Goal: Task Accomplishment & Management: Manage account settings

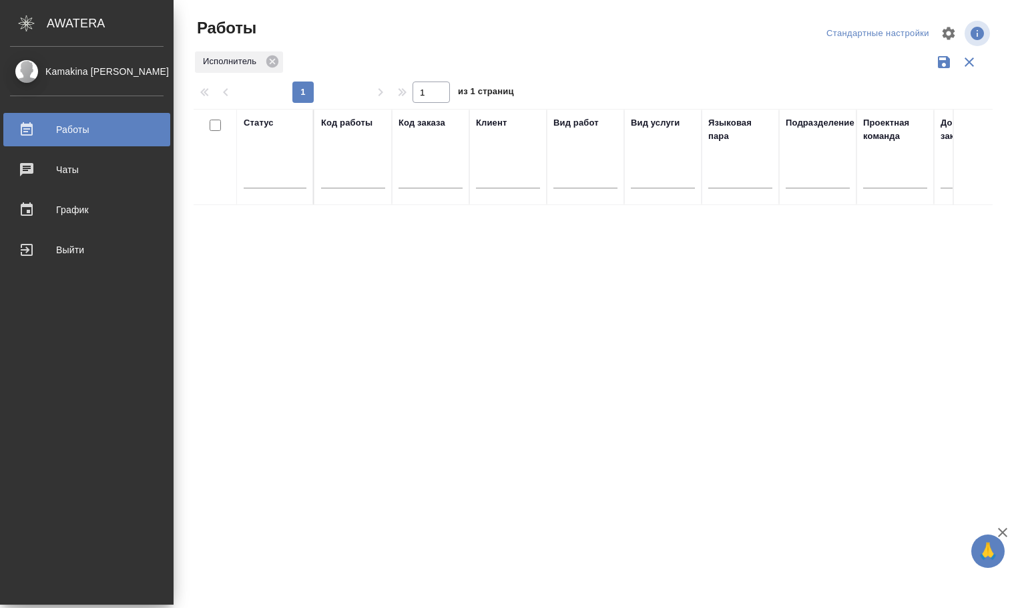
scroll to position [0, 779]
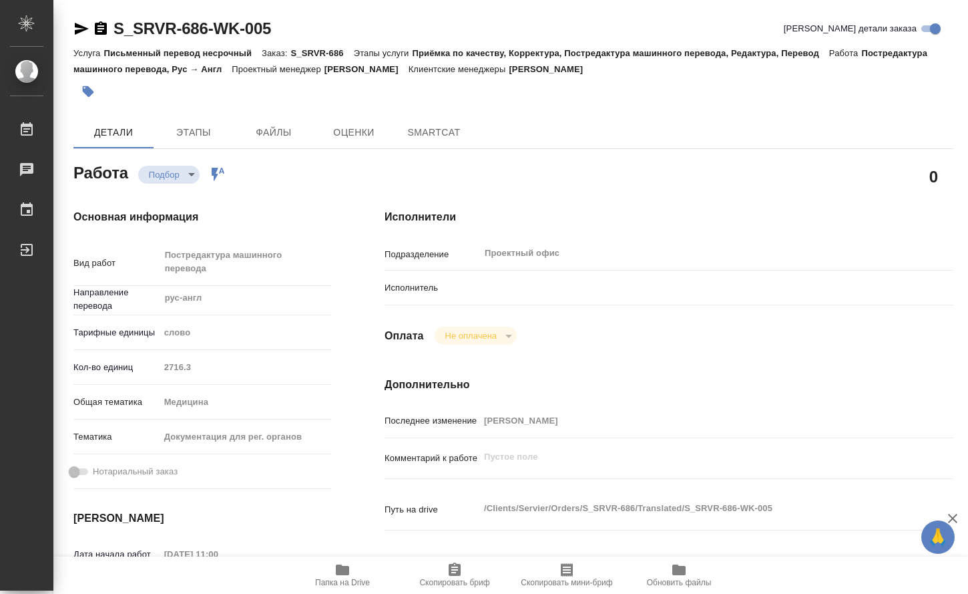
type textarea "x"
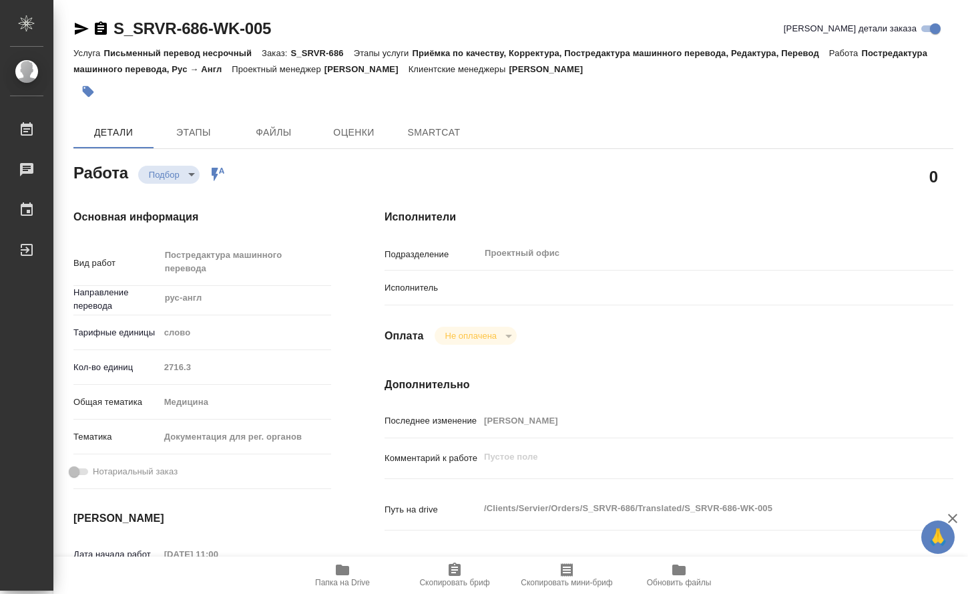
type textarea "x"
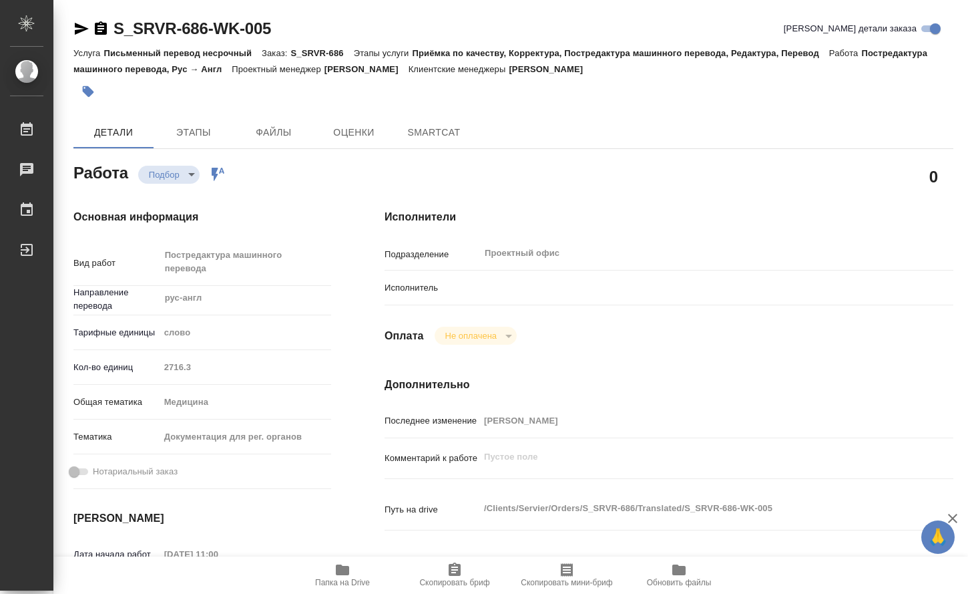
type textarea "x"
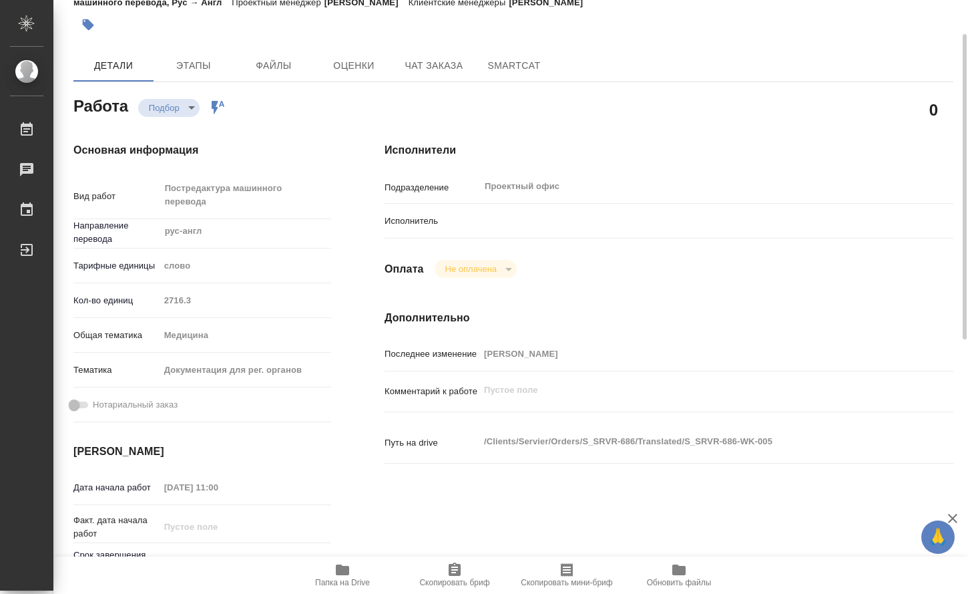
scroll to position [134, 0]
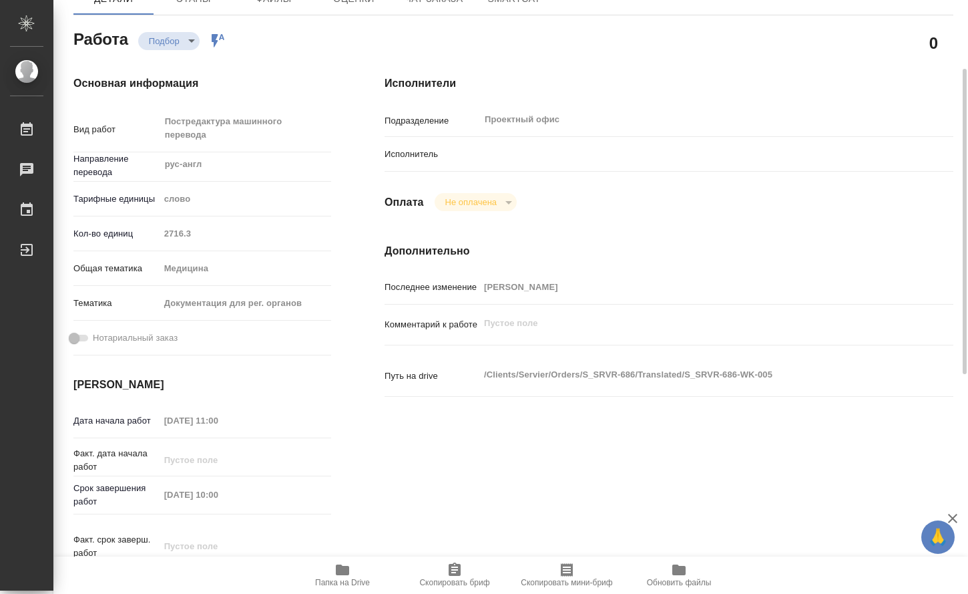
type textarea "x"
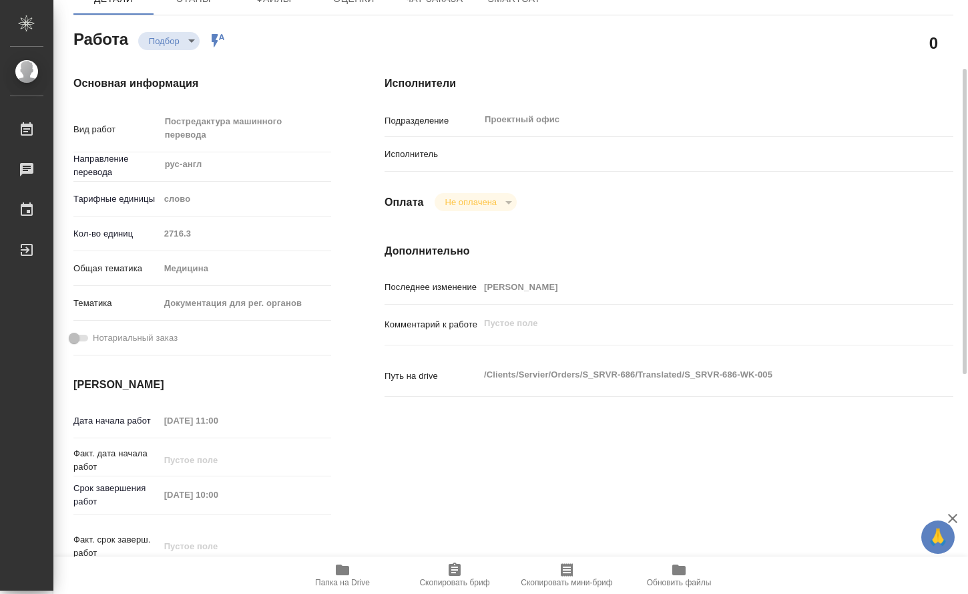
type textarea "x"
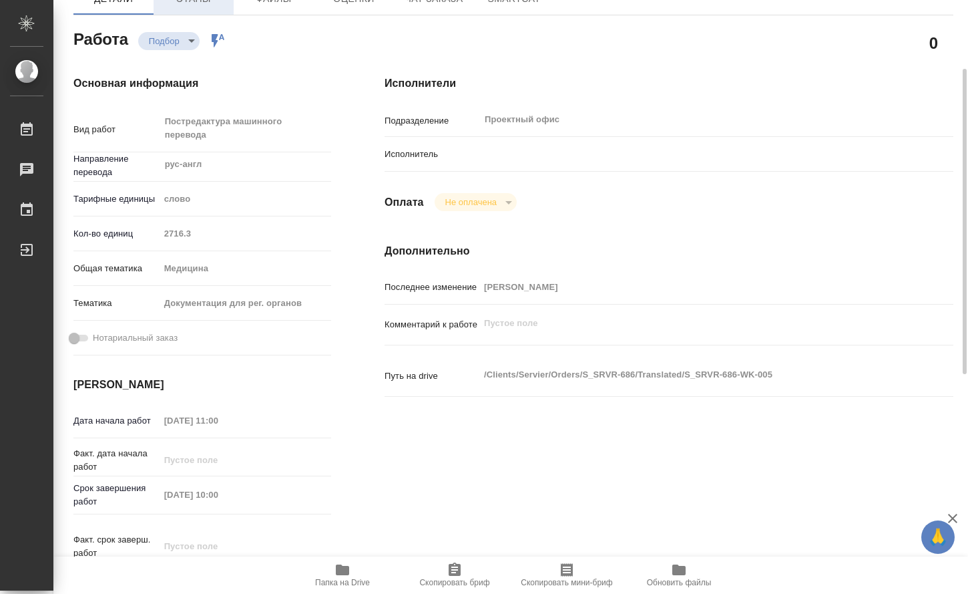
scroll to position [0, 0]
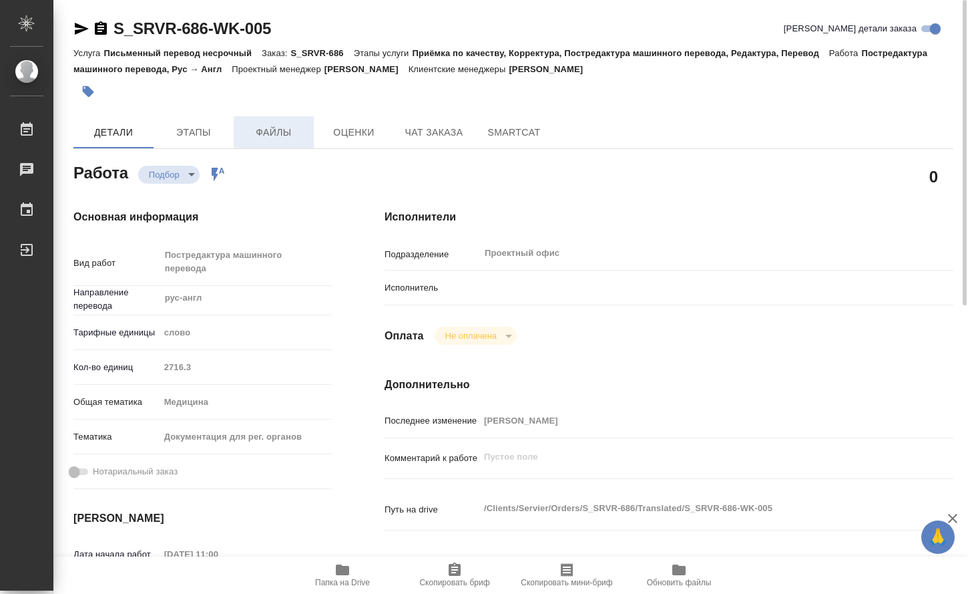
click at [274, 127] on span "Файлы" at bounding box center [274, 132] width 64 height 17
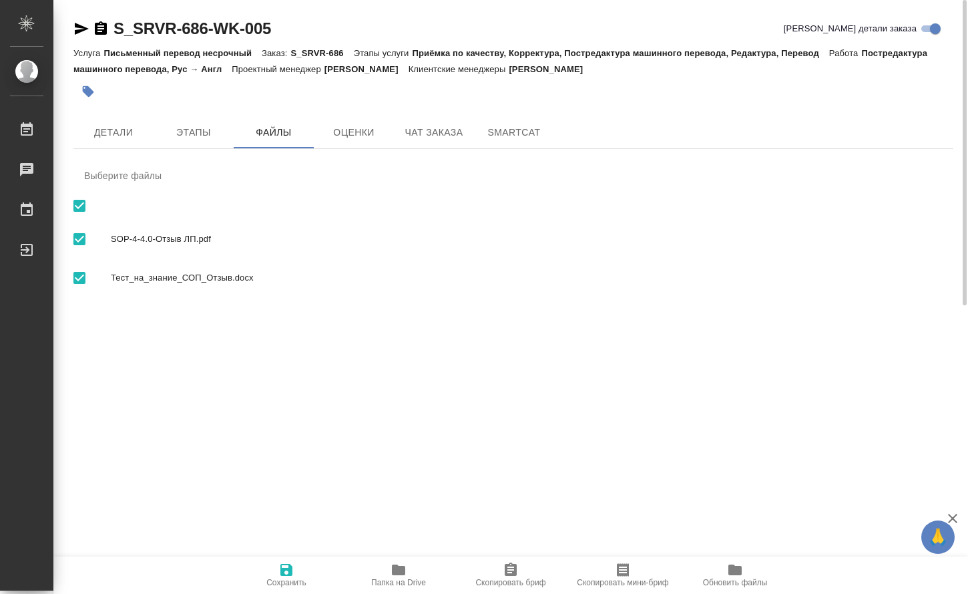
drag, startPoint x: 178, startPoint y: 234, endPoint x: 166, endPoint y: 234, distance: 11.4
click at [166, 234] on span "SOP-4-4.0-Отзыв ЛП.pdf" at bounding box center [527, 238] width 832 height 13
checkbox input "false"
drag, startPoint x: 188, startPoint y: 238, endPoint x: 79, endPoint y: 238, distance: 108.8
click at [79, 238] on input "checkbox" at bounding box center [79, 239] width 28 height 28
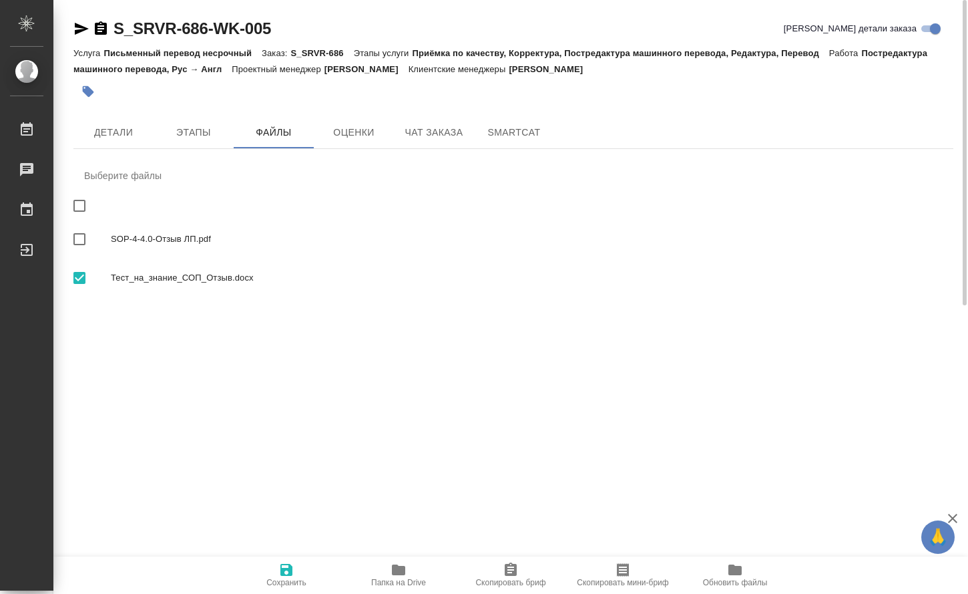
checkbox input "true"
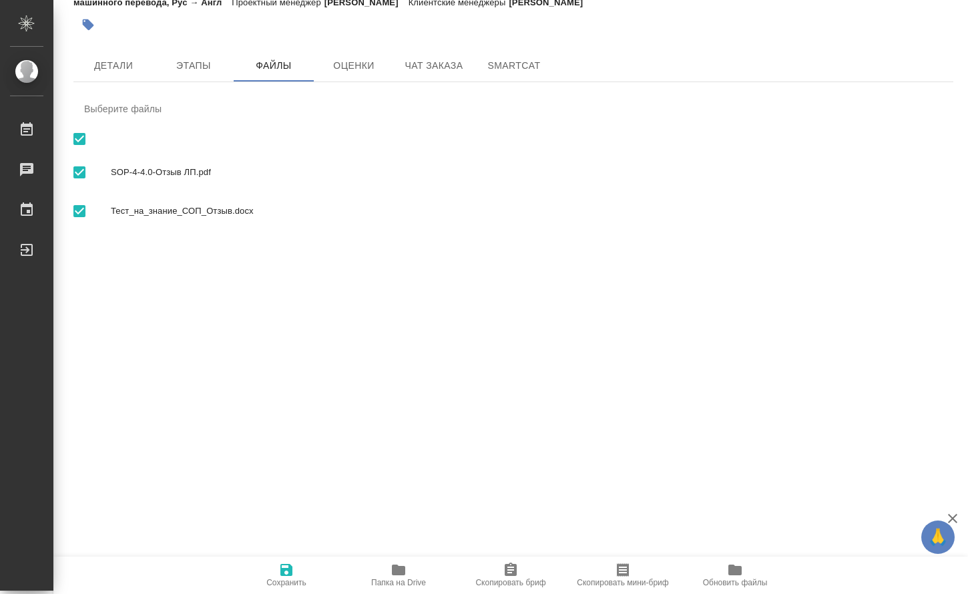
drag, startPoint x: 190, startPoint y: 214, endPoint x: 576, endPoint y: 347, distance: 408.0
click at [576, 347] on div ".cls-1 fill:#fff; AWATERA Kamakina Nataliya Работы 0 Чаты График Выйти S_SRVR-6…" at bounding box center [484, 297] width 968 height 594
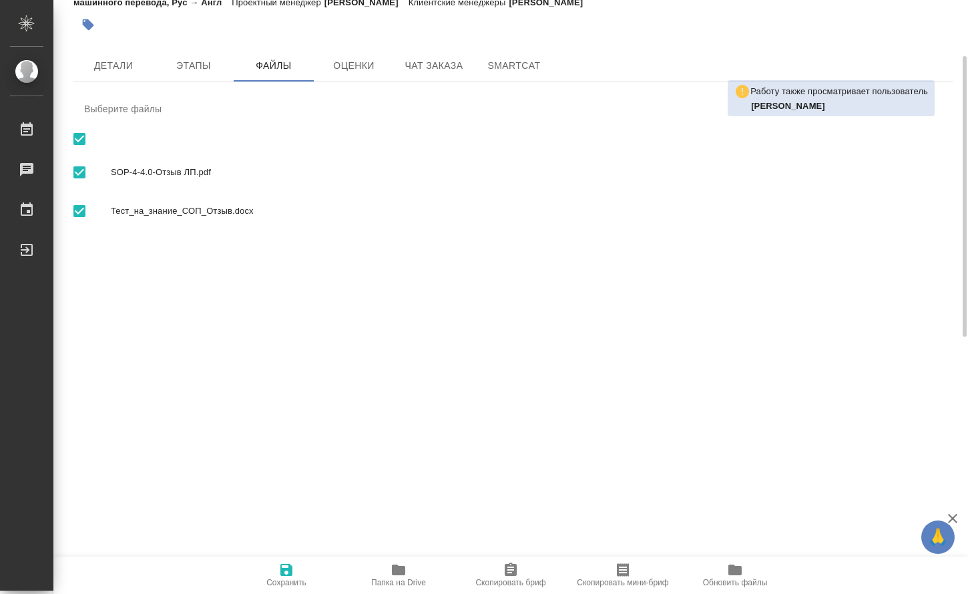
click at [397, 565] on icon "button" at bounding box center [398, 569] width 13 height 11
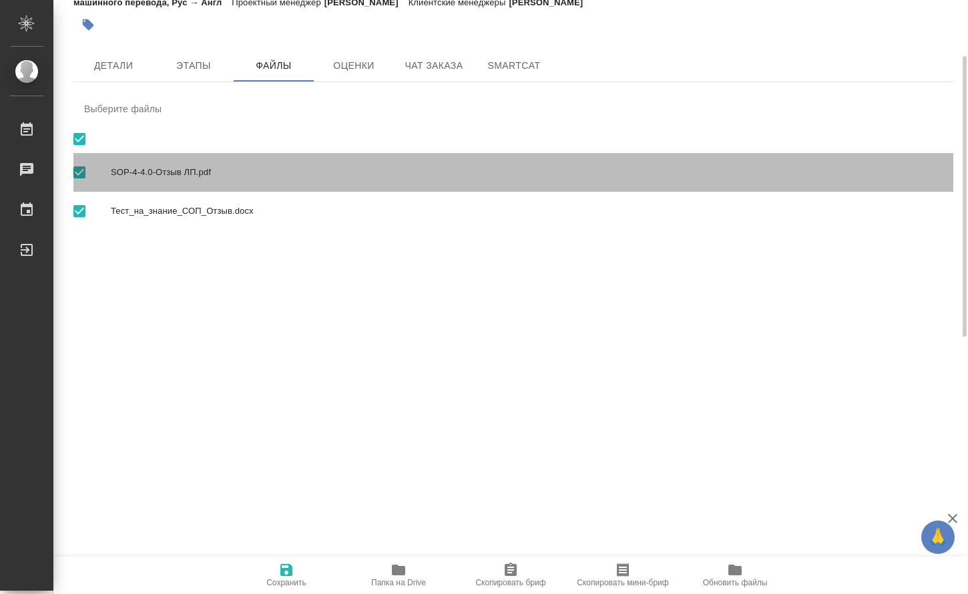
click at [176, 169] on span "SOP-4-4.0-Отзыв ЛП.pdf" at bounding box center [527, 172] width 832 height 13
checkbox input "false"
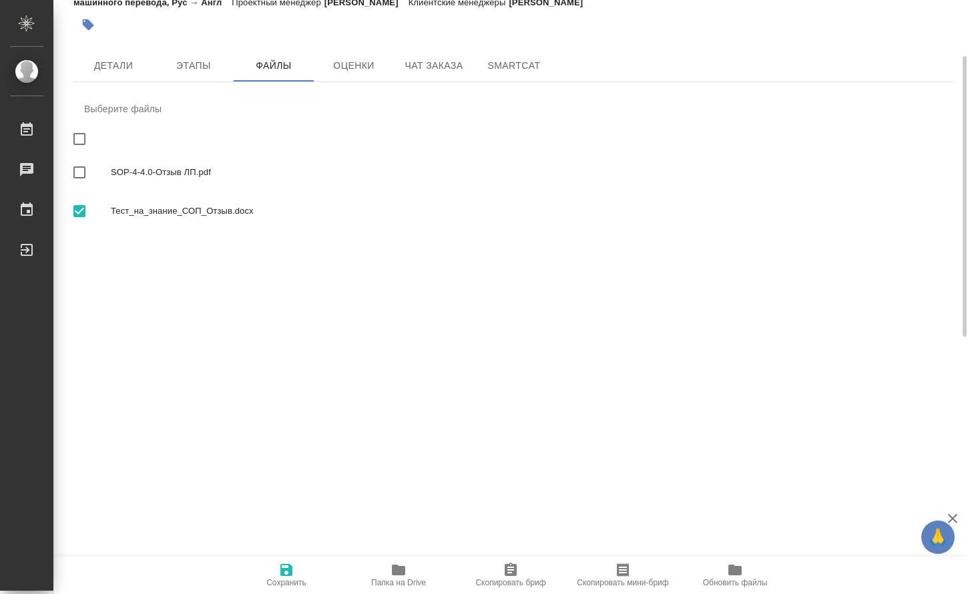
click at [77, 213] on input "checkbox" at bounding box center [79, 211] width 28 height 28
checkbox input "false"
click at [144, 170] on span "SOP-4-4.0-Отзыв ЛП.pdf" at bounding box center [527, 172] width 832 height 13
checkbox input "true"
click at [397, 574] on icon "button" at bounding box center [398, 569] width 13 height 11
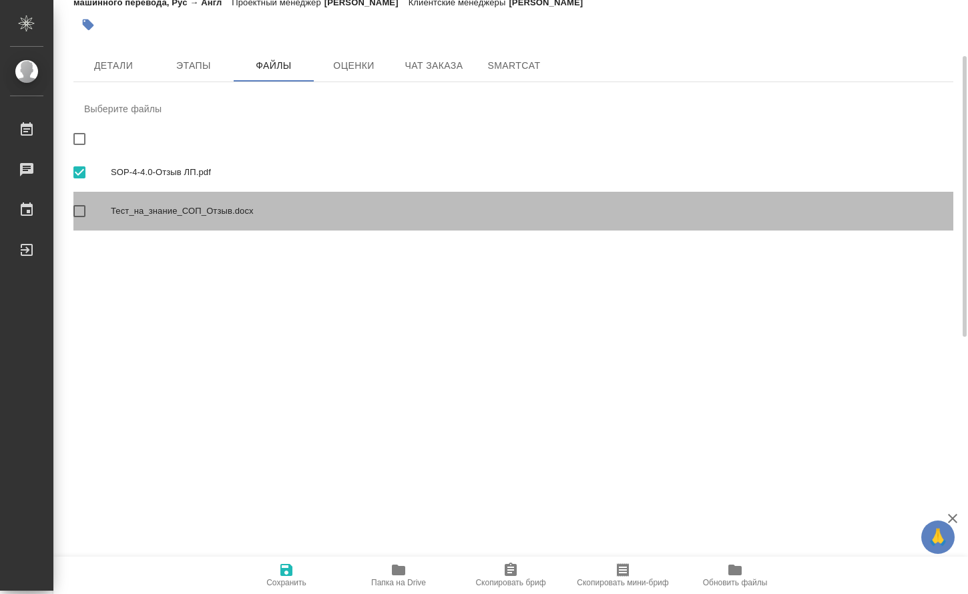
click at [166, 214] on span "Тест_на_знание_СОП_Отзыв.docx" at bounding box center [527, 210] width 832 height 13
checkbox input "true"
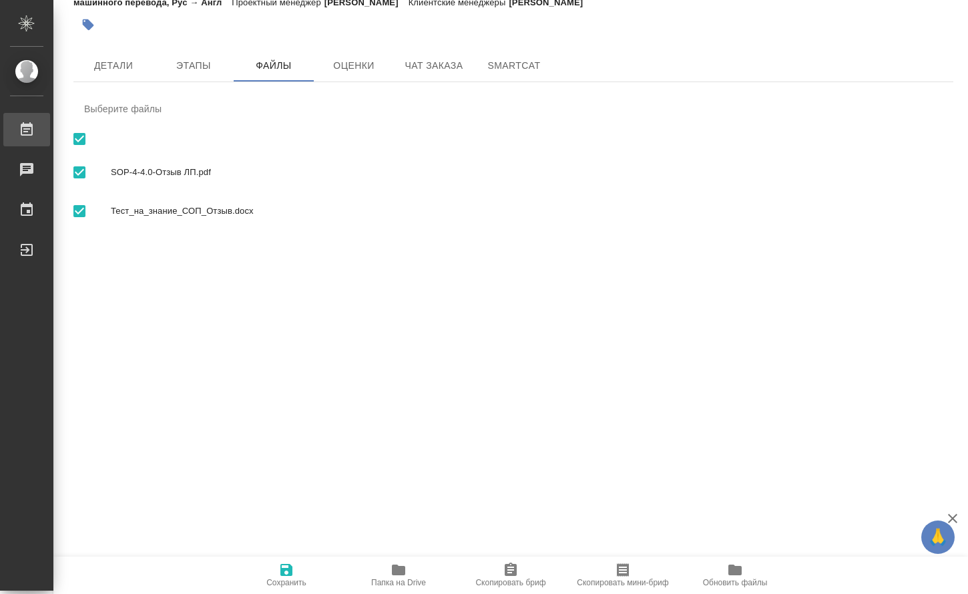
scroll to position [0, 0]
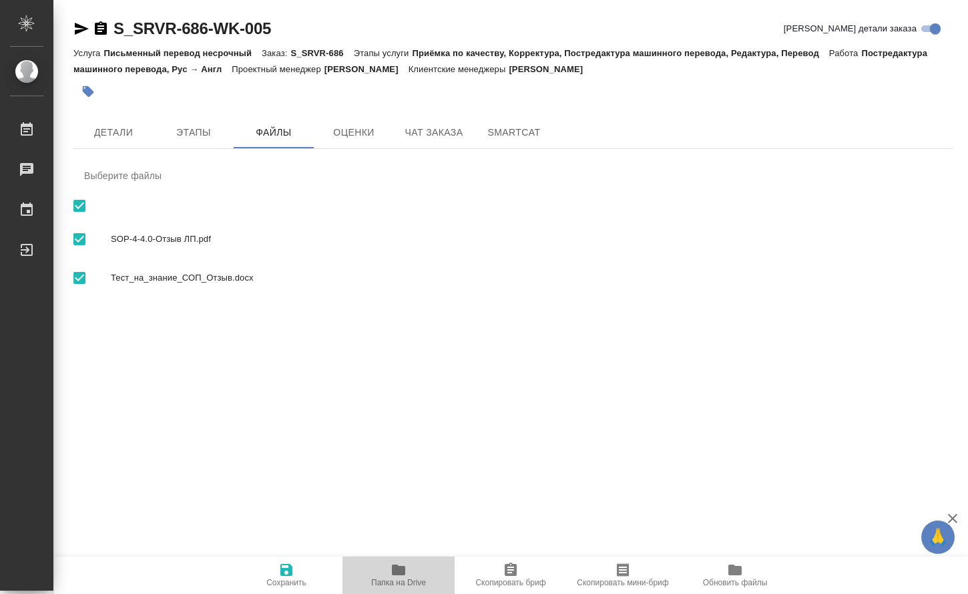
click at [396, 572] on icon "button" at bounding box center [398, 569] width 13 height 11
click at [126, 131] on span "Детали" at bounding box center [113, 132] width 64 height 17
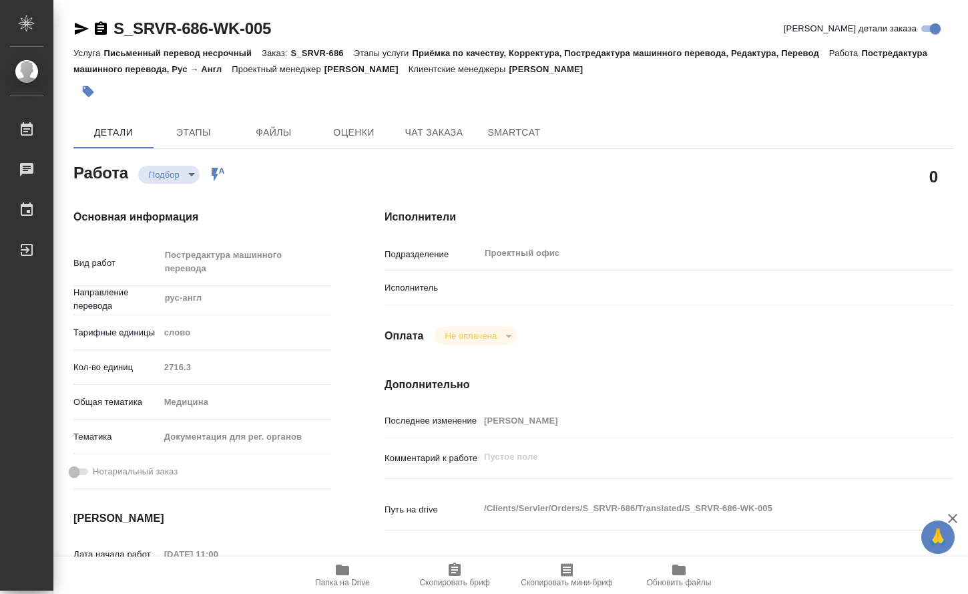
click at [191, 174] on body "🙏 .cls-1 fill:#fff; AWATERA Kamakina Nataliya Работы 0 Чаты График Выйти S_SRVR…" at bounding box center [484, 297] width 968 height 594
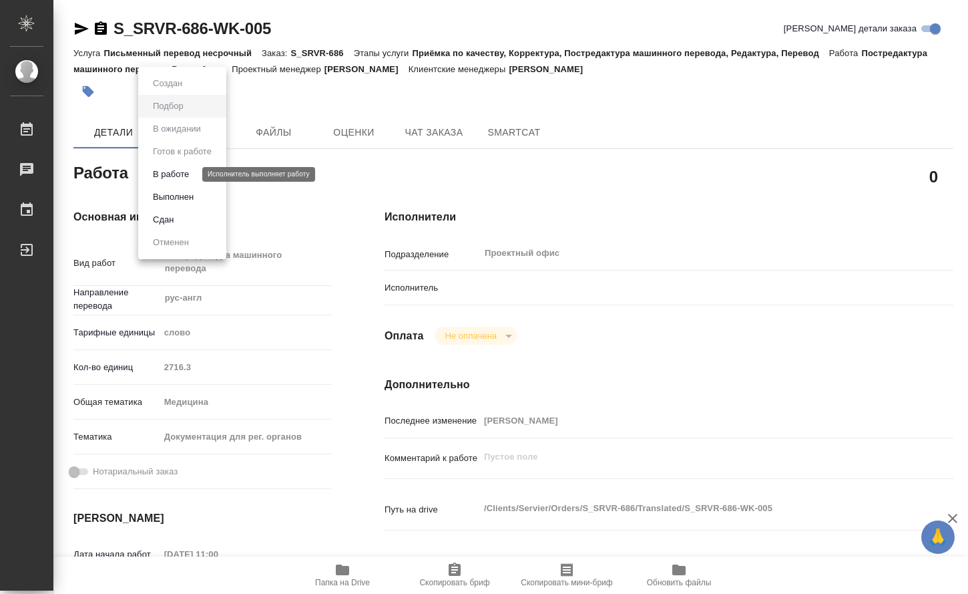
click at [183, 177] on button "В работе" at bounding box center [171, 174] width 44 height 15
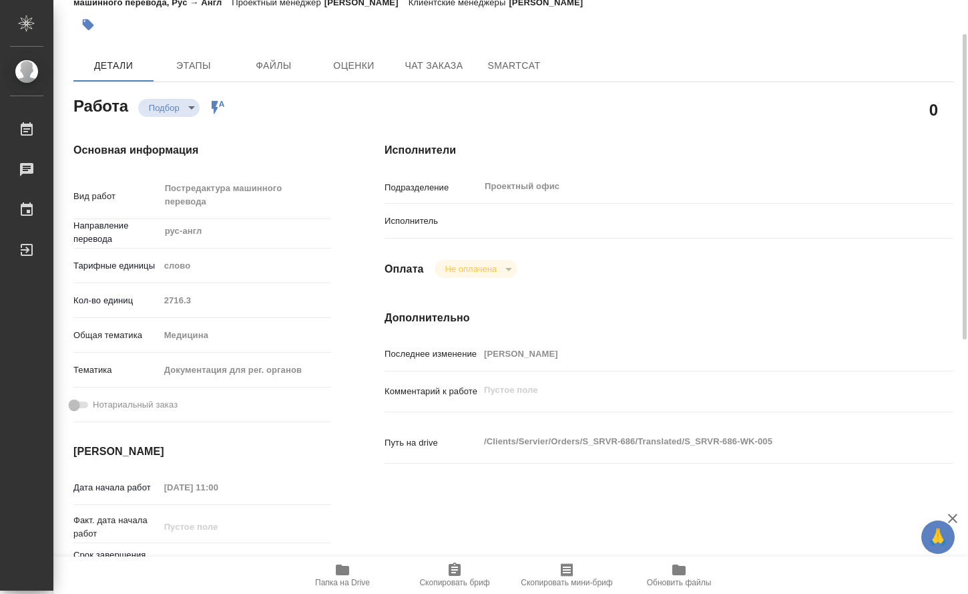
scroll to position [200, 0]
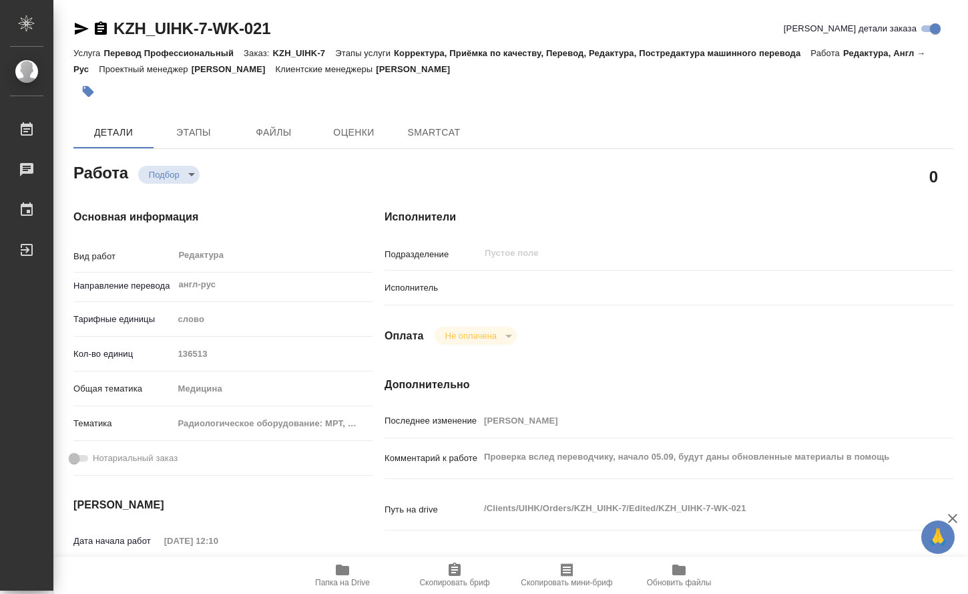
type textarea "x"
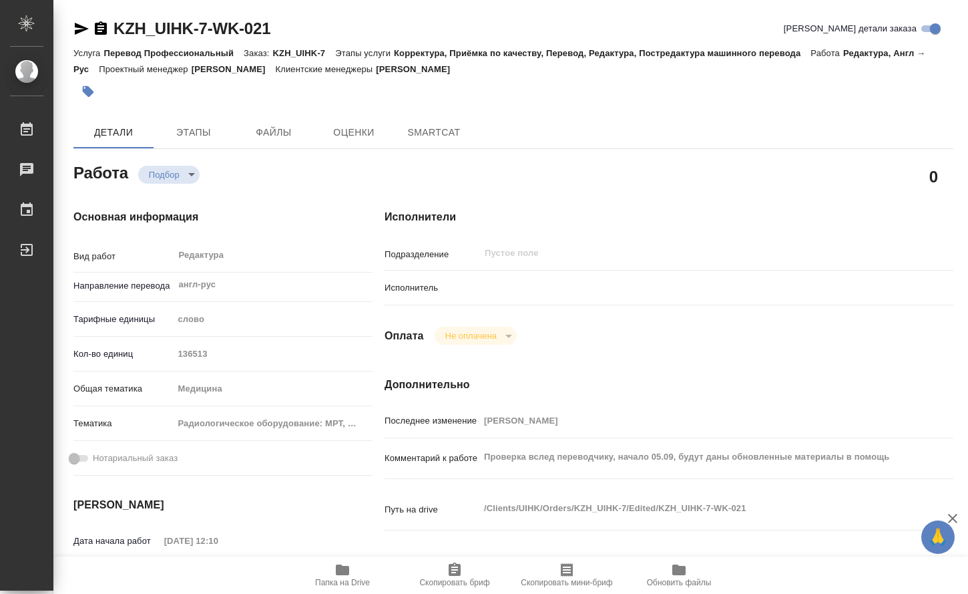
type textarea "x"
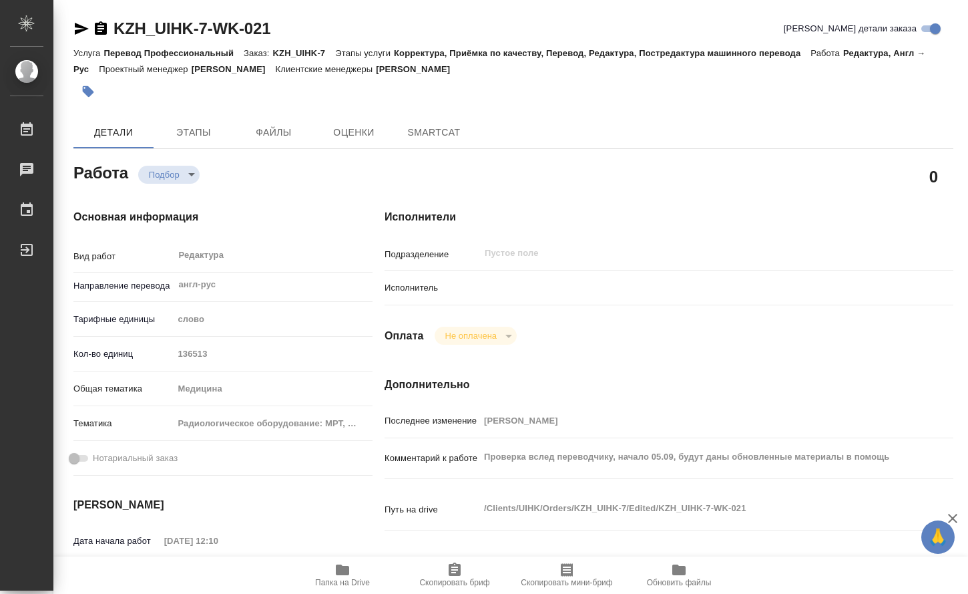
type textarea "x"
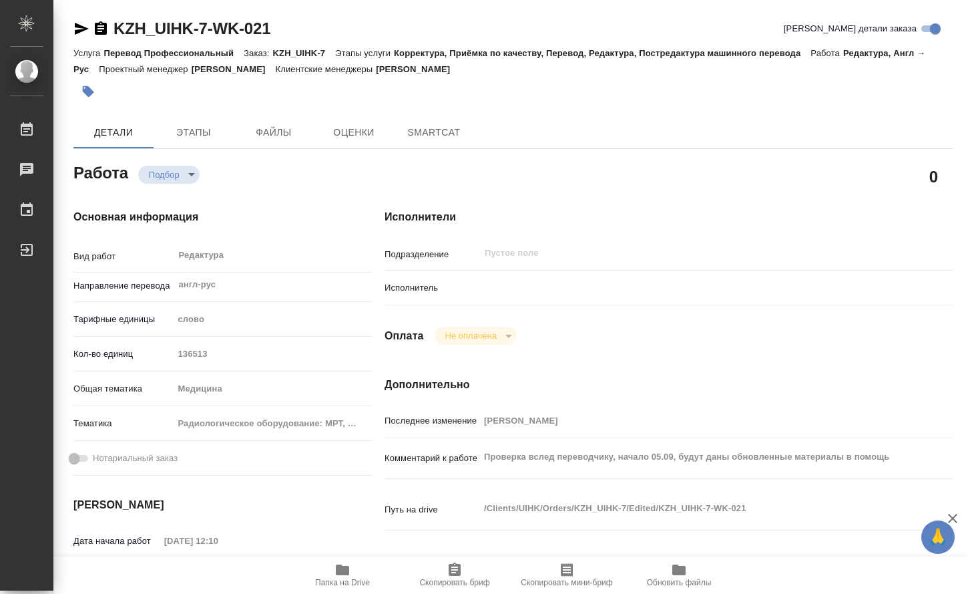
type textarea "x"
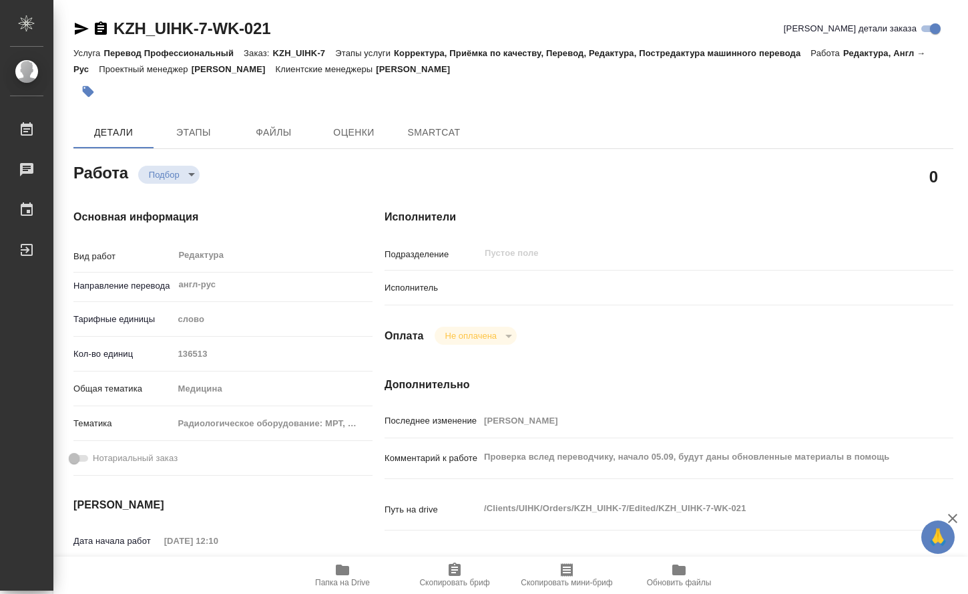
type textarea "x"
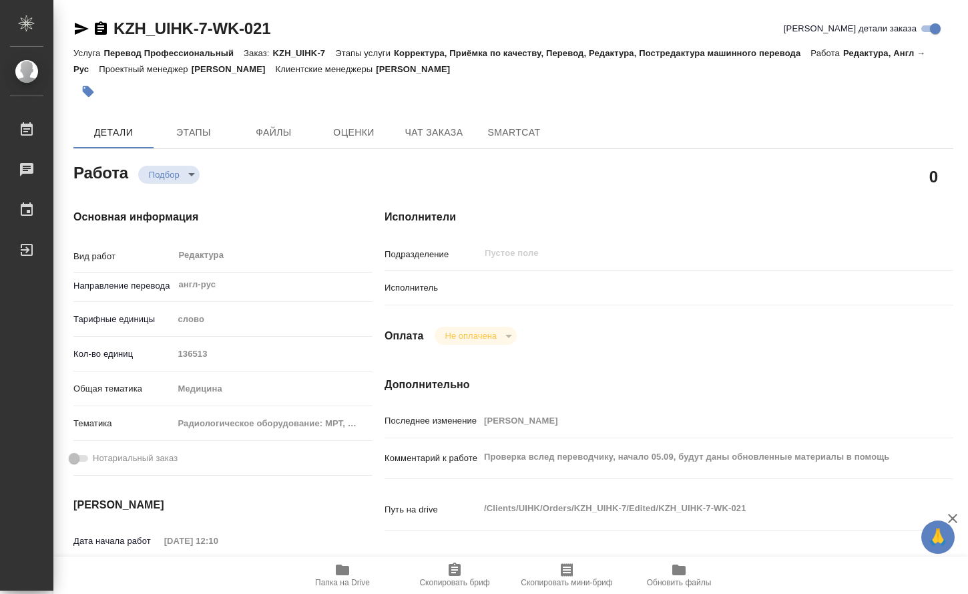
type textarea "x"
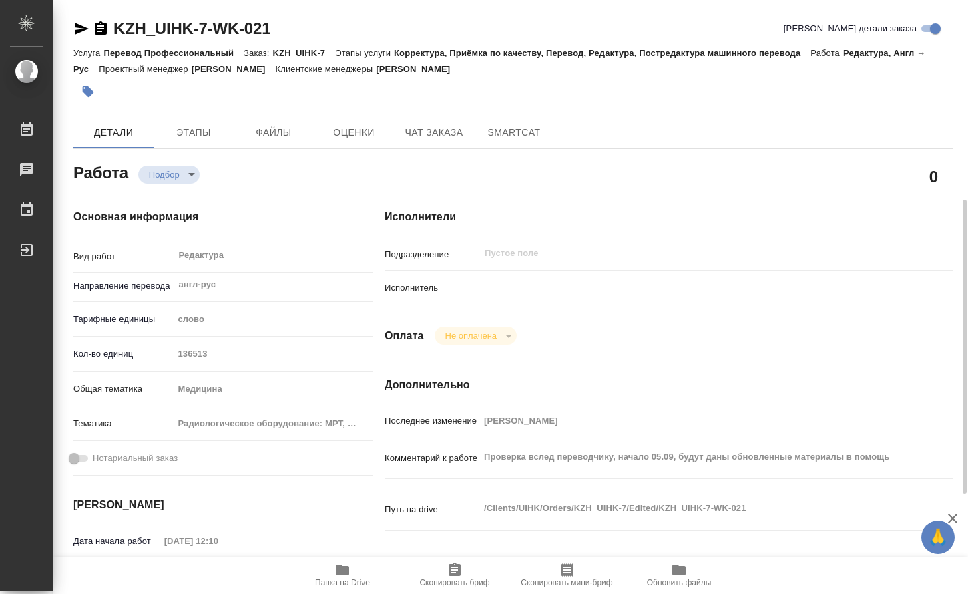
scroll to position [134, 0]
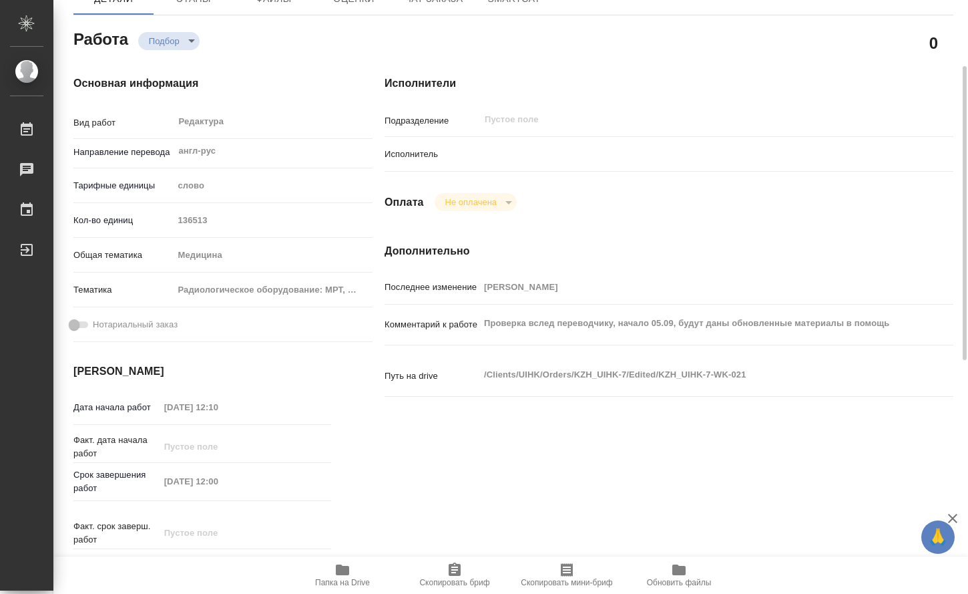
type textarea "x"
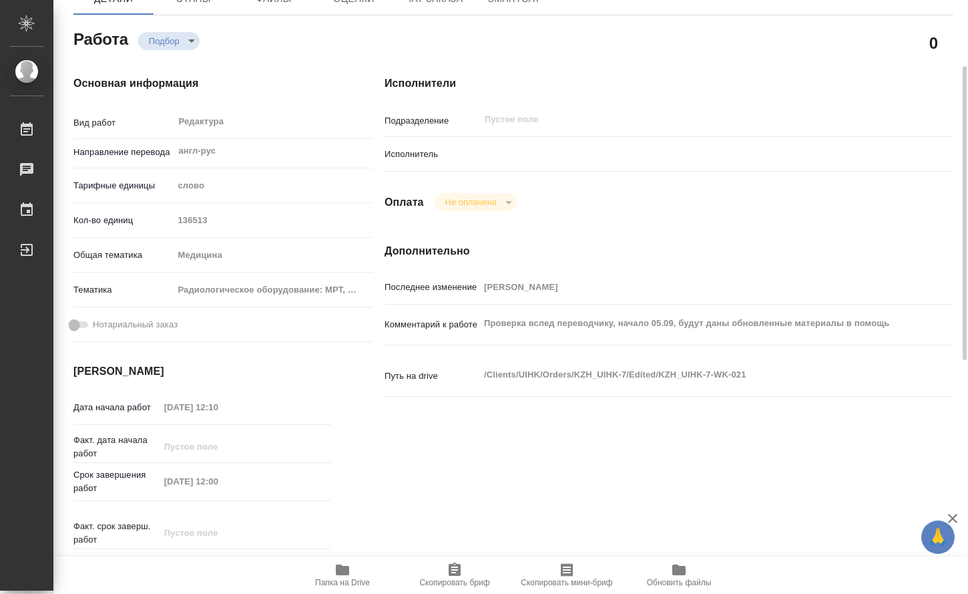
click at [347, 570] on icon "button" at bounding box center [342, 569] width 13 height 11
